Goal: Task Accomplishment & Management: Manage account settings

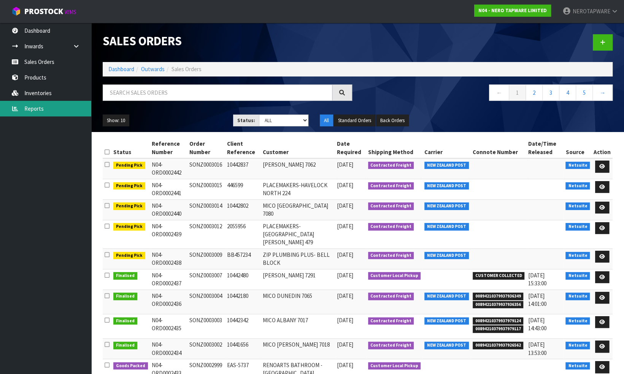
click at [41, 106] on link "Reports" at bounding box center [45, 109] width 91 height 16
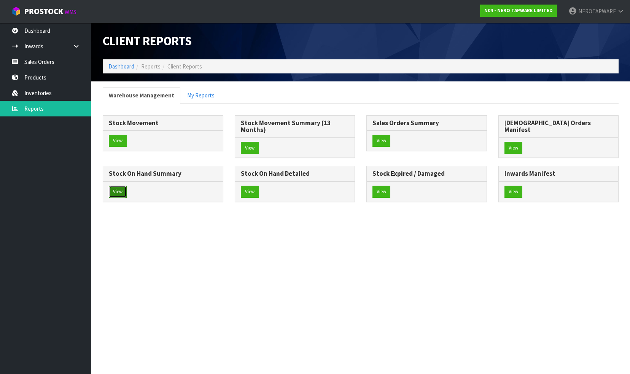
click at [127, 186] on button "View" at bounding box center [118, 192] width 18 height 12
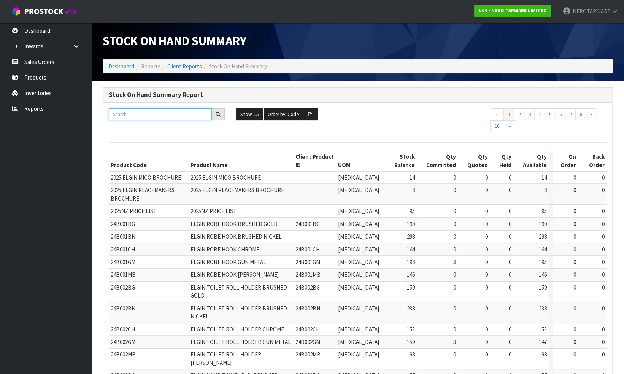
click at [184, 115] on input "text" at bounding box center [160, 114] width 103 height 12
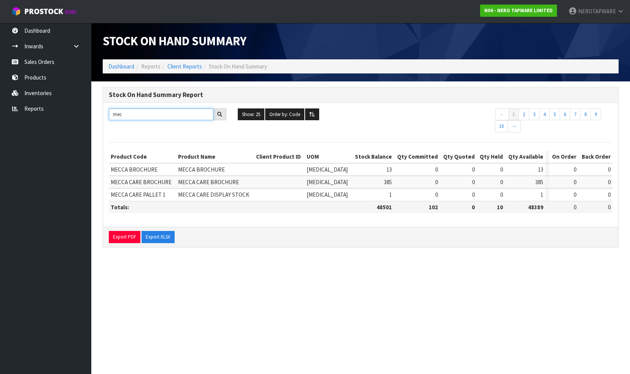
drag, startPoint x: 130, startPoint y: 114, endPoint x: 107, endPoint y: 113, distance: 22.9
click at [107, 113] on div "mec" at bounding box center [167, 114] width 129 height 12
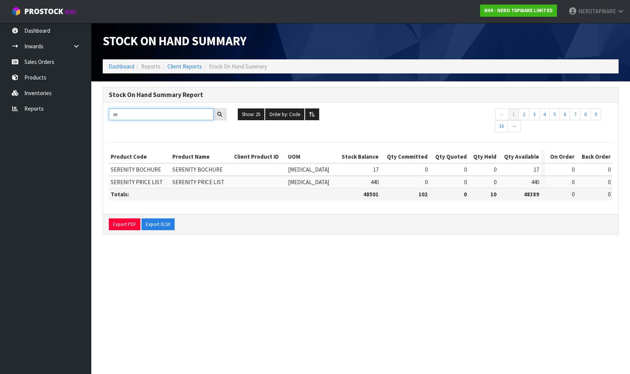
type input "s"
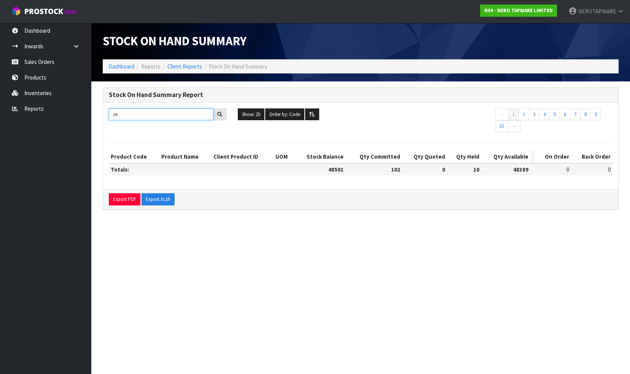
type input "z"
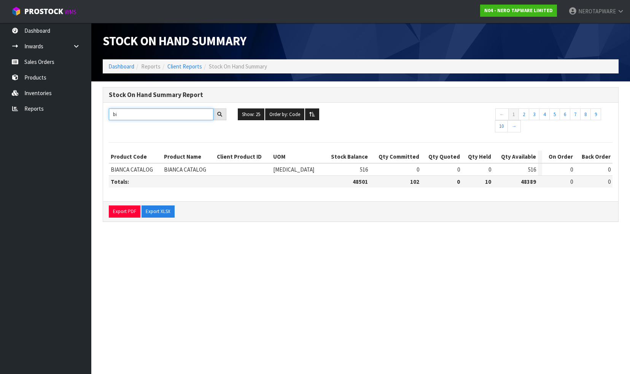
type input "b"
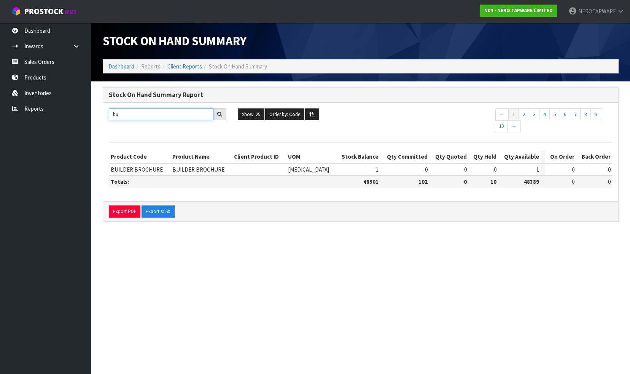
type input "b"
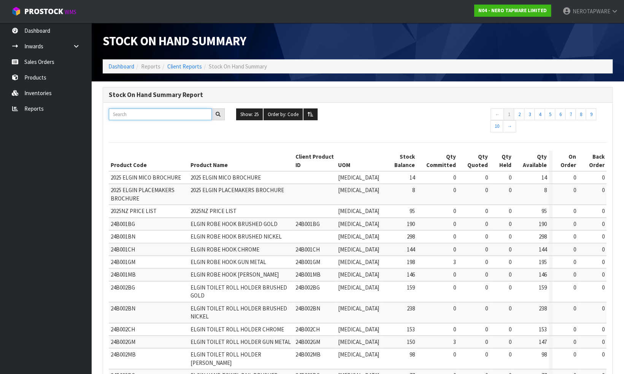
paste input "NRCB2025"
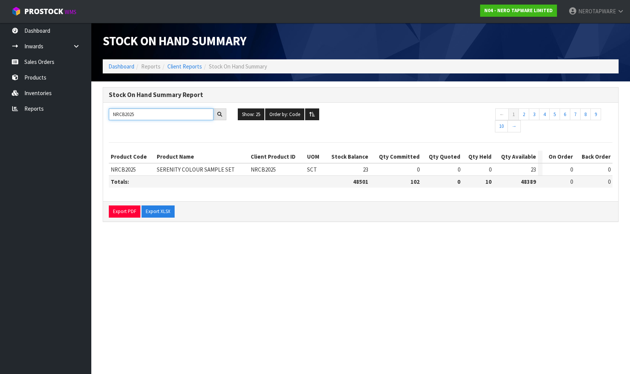
drag, startPoint x: 145, startPoint y: 114, endPoint x: 96, endPoint y: 111, distance: 48.8
click at [96, 111] on section "Stock On Hand Summary Report NRCB2025 Show: 25 5 10 25 50 100 ALL Order by: Cod…" at bounding box center [360, 158] width 538 height 154
paste input "2"
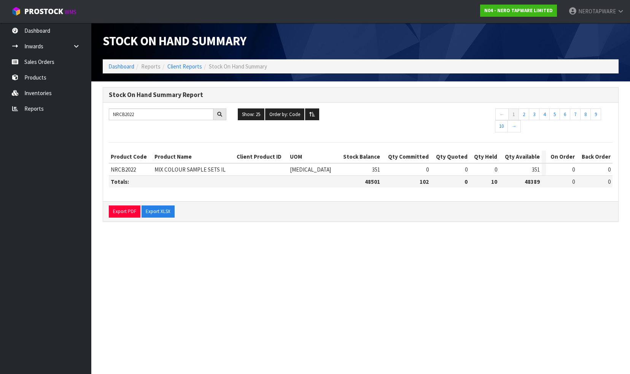
click at [127, 168] on span "NRCB2022" at bounding box center [123, 169] width 25 height 7
copy span "NRCB2022"
drag, startPoint x: 146, startPoint y: 113, endPoint x: 97, endPoint y: 112, distance: 49.1
click at [97, 112] on div "Stock On Hand Summary Report NRCB2022 Show: 25 5 10 25 50 100 ALL Order by: Cod…" at bounding box center [360, 158] width 527 height 143
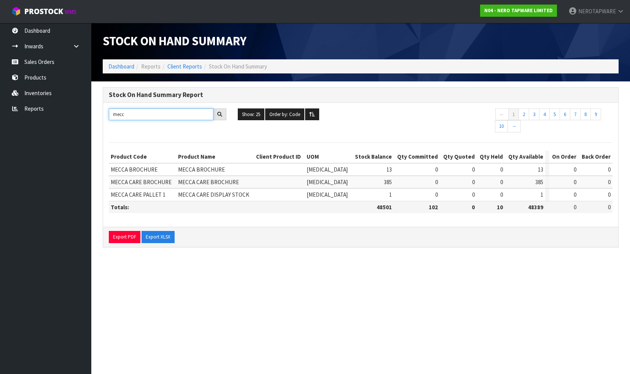
drag, startPoint x: 133, startPoint y: 113, endPoint x: 98, endPoint y: 113, distance: 34.6
click at [98, 113] on div "Stock On Hand Summary Report [GEOGRAPHIC_DATA] Show: 25 5 10 25 50 100 ALL Orde…" at bounding box center [360, 171] width 527 height 168
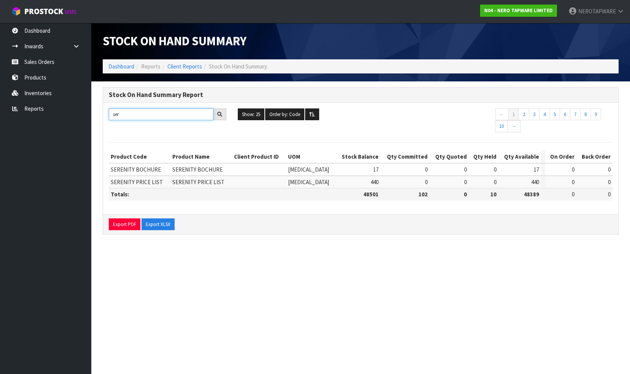
click at [127, 115] on input "ser" at bounding box center [161, 114] width 105 height 12
type input "s"
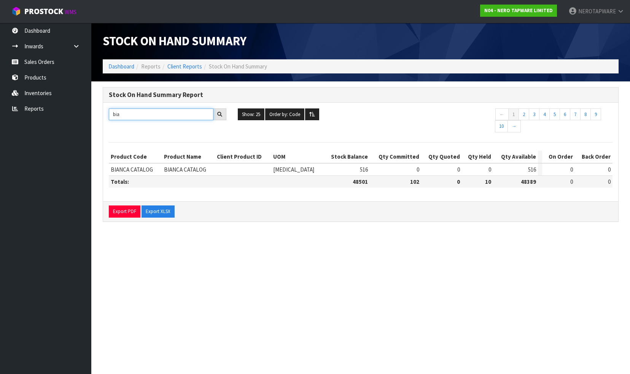
drag, startPoint x: 131, startPoint y: 115, endPoint x: 109, endPoint y: 113, distance: 21.7
click at [109, 113] on input "bia" at bounding box center [161, 114] width 105 height 12
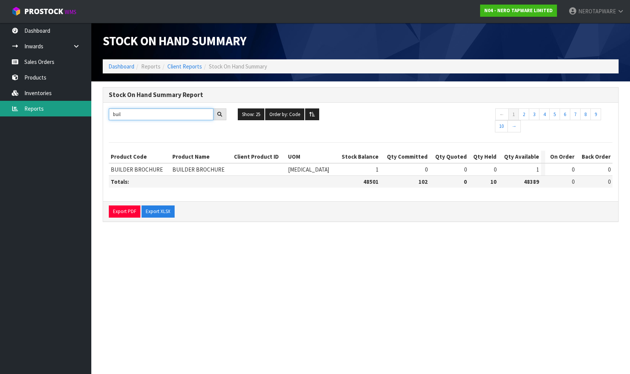
drag, startPoint x: 131, startPoint y: 114, endPoint x: 87, endPoint y: 110, distance: 44.3
click at [87, 110] on body "Toggle navigation ProStock WMS N04 - NERO TAPWARE LIMITED NEROTAPWARE Logout Da…" at bounding box center [315, 187] width 630 height 374
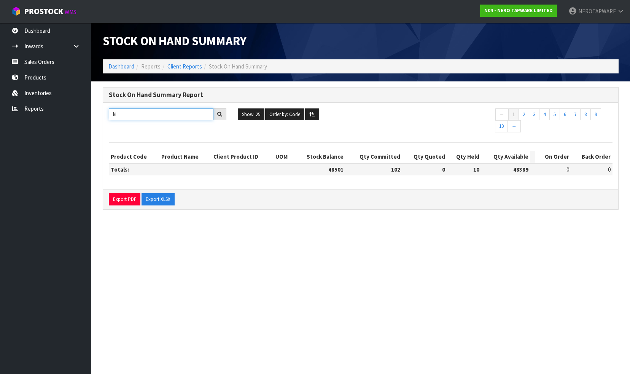
type input "k"
type input "z"
type input "k"
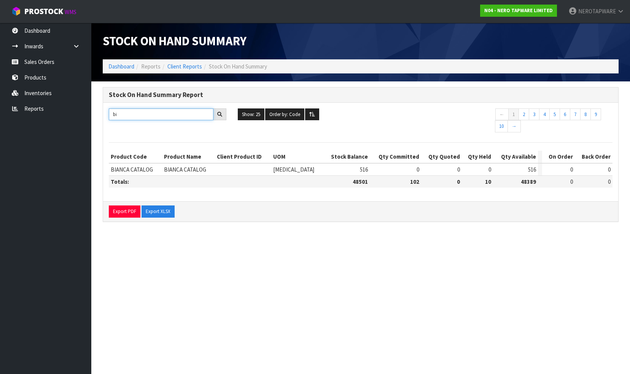
type input "bi"
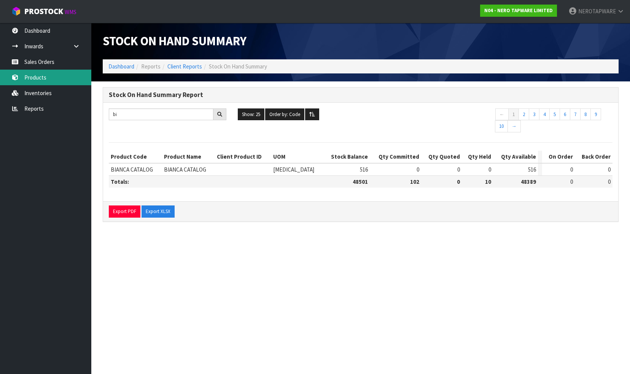
click at [37, 78] on link "Products" at bounding box center [45, 78] width 91 height 16
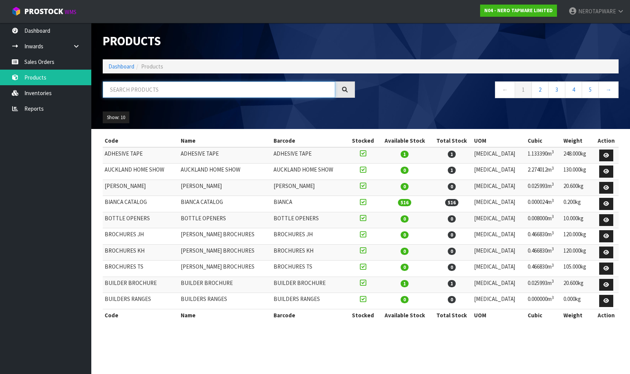
click at [142, 89] on input "text" at bounding box center [219, 89] width 232 height 16
paste input "NRCR2512CCH"
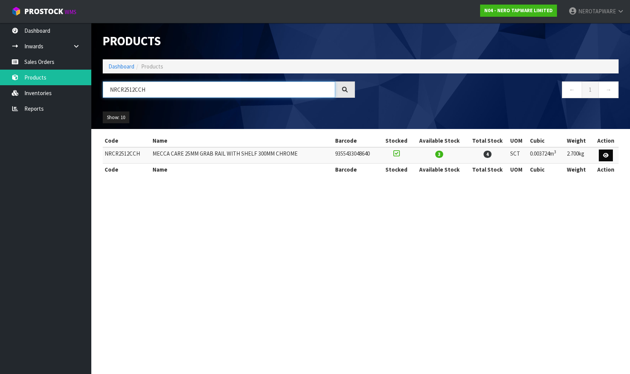
type input "NRCR2512CCH"
click at [604, 154] on icon at bounding box center [606, 155] width 6 height 5
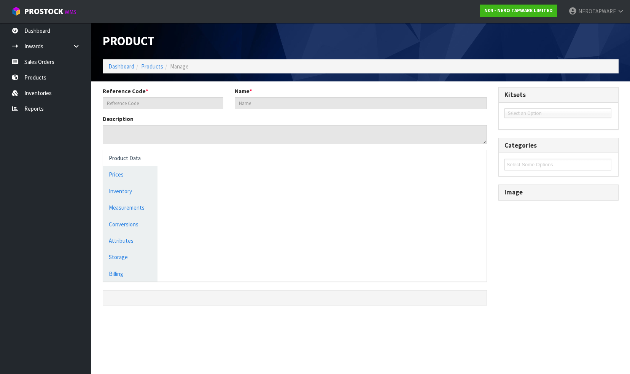
type input "NRCR2512CCH"
type input "MECCA CARE 25MM GRAB RAIL WITH SHELF 300MM CHROME"
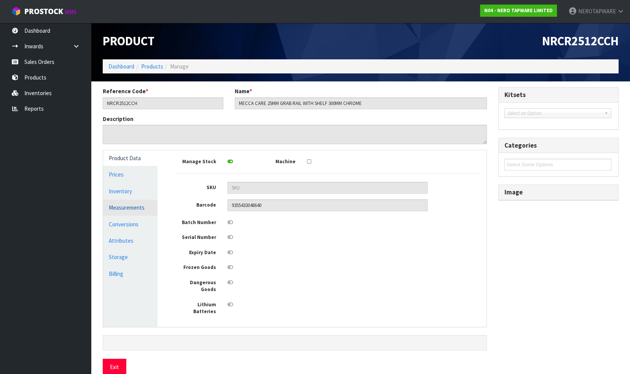
click at [122, 211] on link "Measurements" at bounding box center [130, 208] width 54 height 16
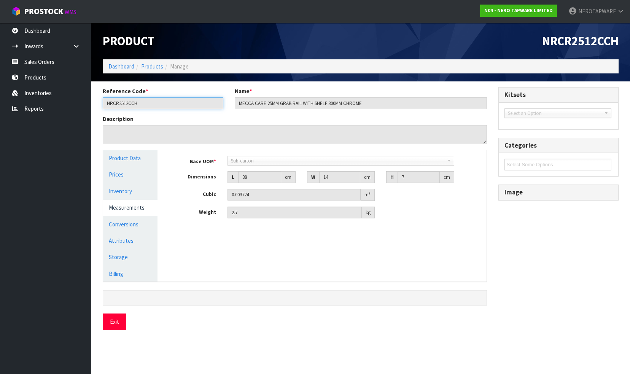
click at [141, 103] on input "NRCR2512CCH" at bounding box center [163, 103] width 121 height 12
